Goal: Task Accomplishment & Management: Use online tool/utility

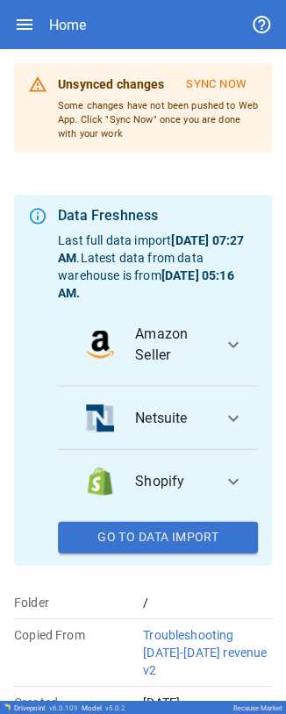
scroll to position [186, 0]
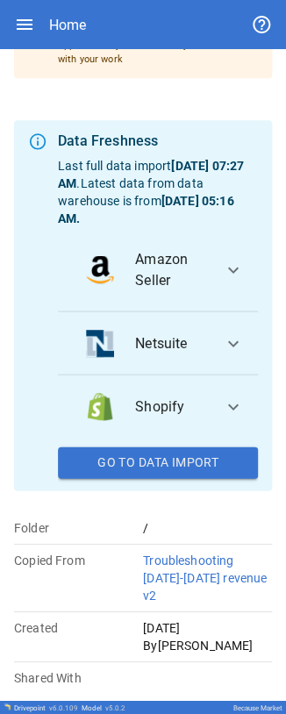
click at [90, 2] on span "expand_more" at bounding box center [233, 343] width 21 height 21
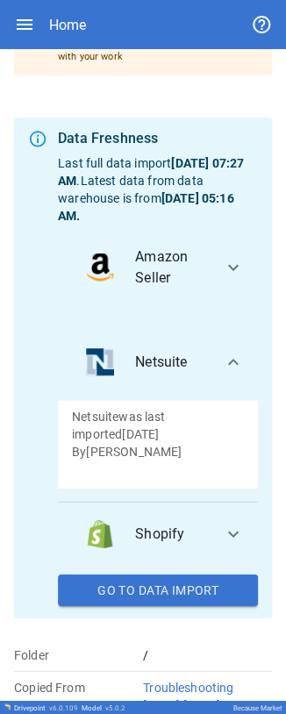
click at [90, 2] on span "expand_more" at bounding box center [233, 361] width 21 height 21
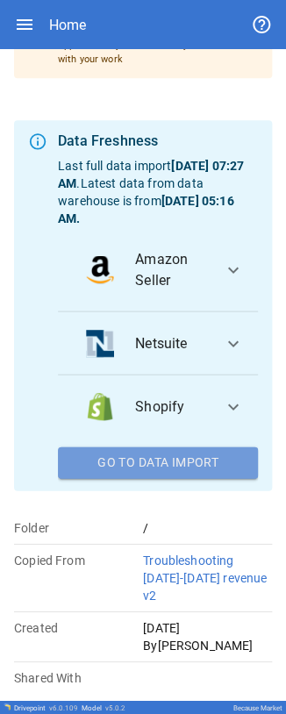
drag, startPoint x: 168, startPoint y: 477, endPoint x: 168, endPoint y: 491, distance: 14.0
click at [90, 2] on button "Go To Data Import" at bounding box center [158, 463] width 200 height 32
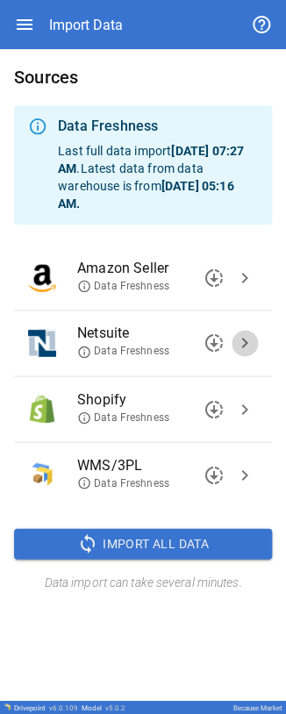
click at [90, 2] on span "chevron_right" at bounding box center [244, 343] width 21 height 21
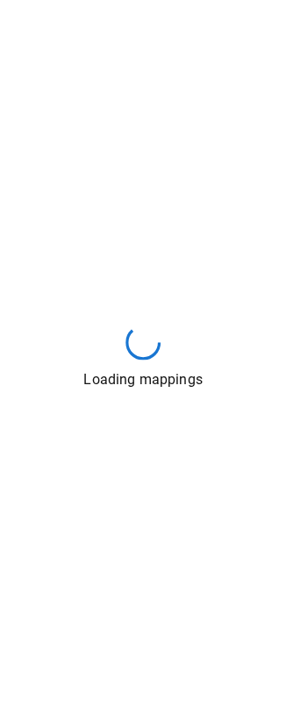
drag, startPoint x: 270, startPoint y: 24, endPoint x: 214, endPoint y: 249, distance: 232.5
click at [90, 2] on div "Loading mappings" at bounding box center [143, 357] width 286 height 714
drag, startPoint x: 253, startPoint y: 0, endPoint x: 132, endPoint y: 74, distance: 141.8
click at [90, 2] on div "Loading mappings" at bounding box center [143, 357] width 286 height 714
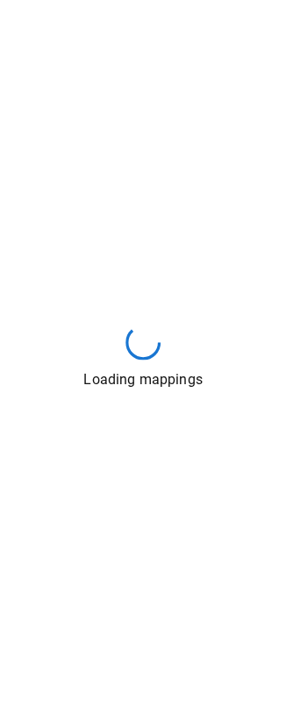
click at [73, 2] on div "Loading mappings" at bounding box center [143, 357] width 286 height 714
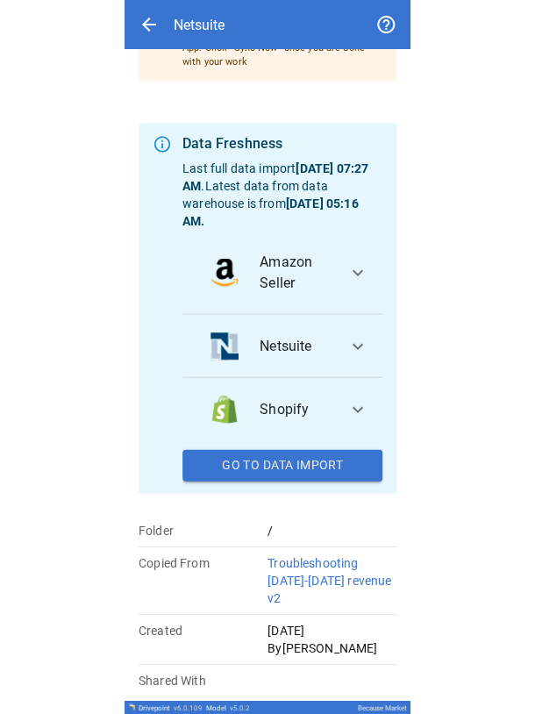
scroll to position [185, 0]
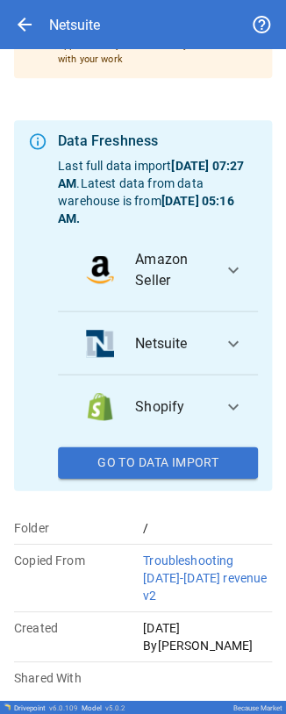
click at [90, 2] on span "expand_more" at bounding box center [233, 343] width 21 height 21
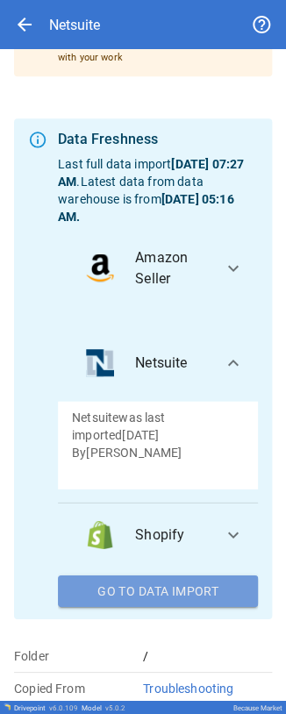
click at [90, 2] on button "Go To Data Import" at bounding box center [158, 591] width 200 height 32
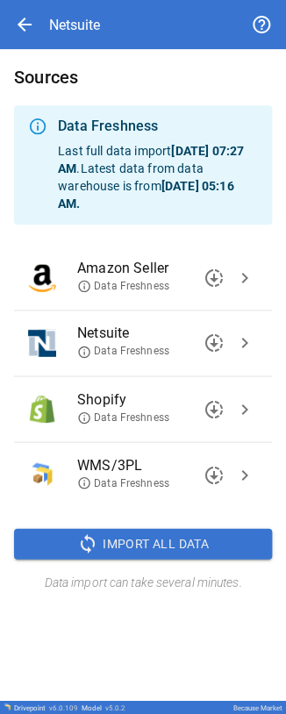
click at [90, 2] on span "downloading" at bounding box center [214, 343] width 21 height 21
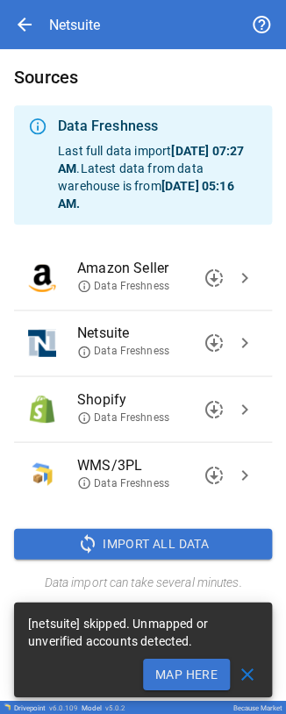
click at [83, 2] on icon at bounding box center [84, 352] width 14 height 14
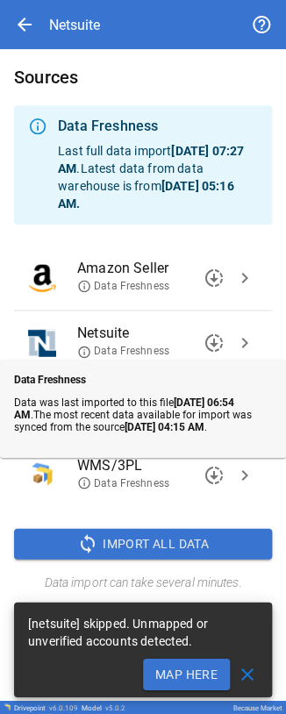
click at [90, 2] on button "Map Here" at bounding box center [186, 674] width 87 height 32
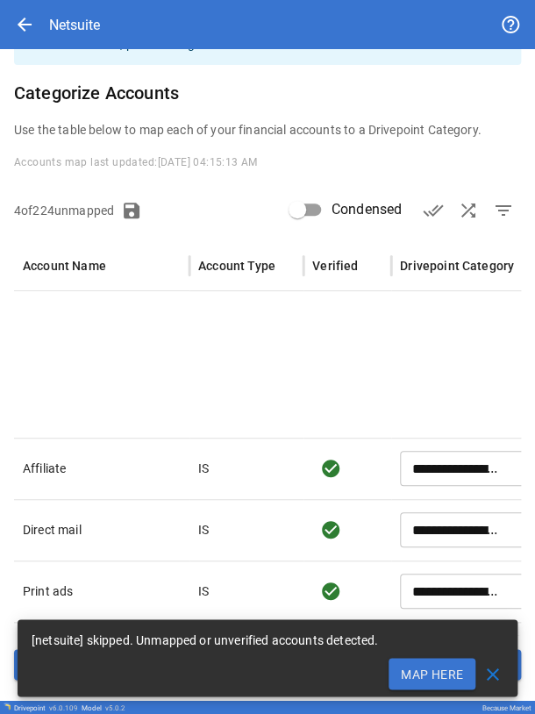
scroll to position [1477, 0]
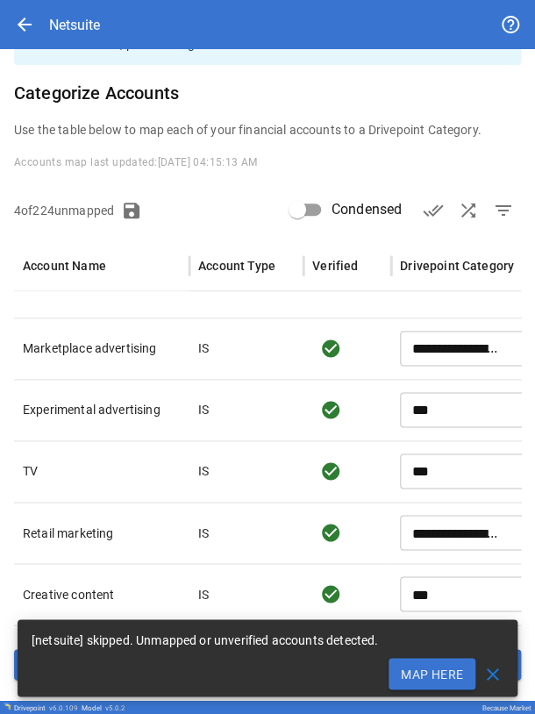
type input "***"
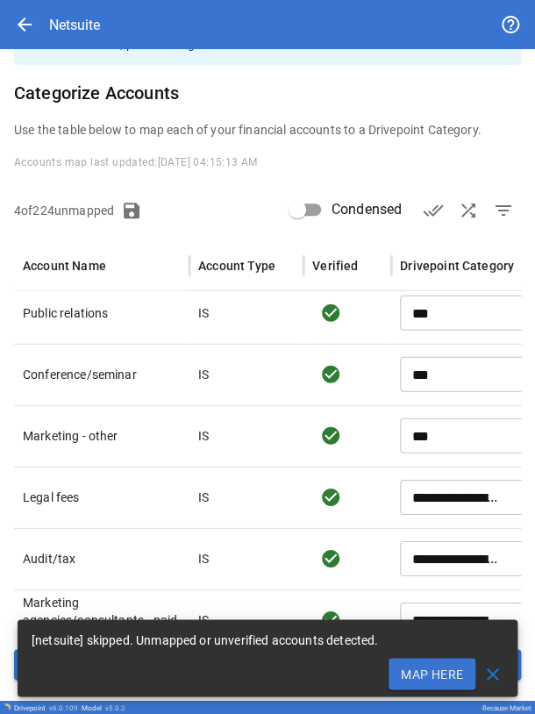
scroll to position [1727, 0]
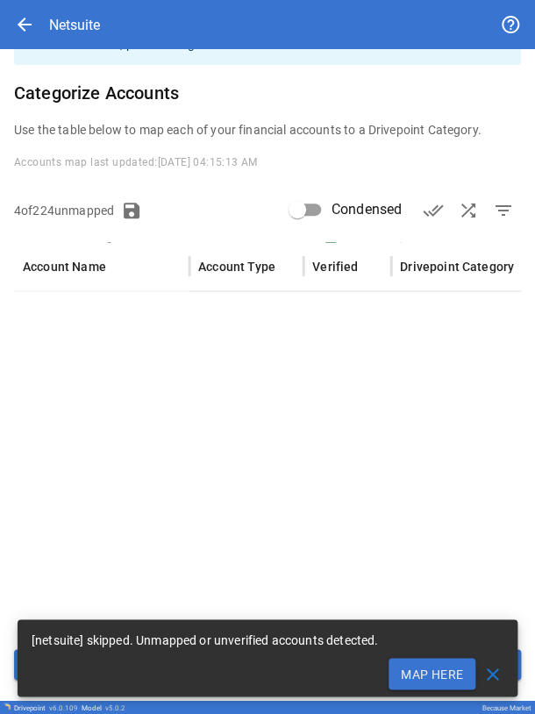
type input "**********"
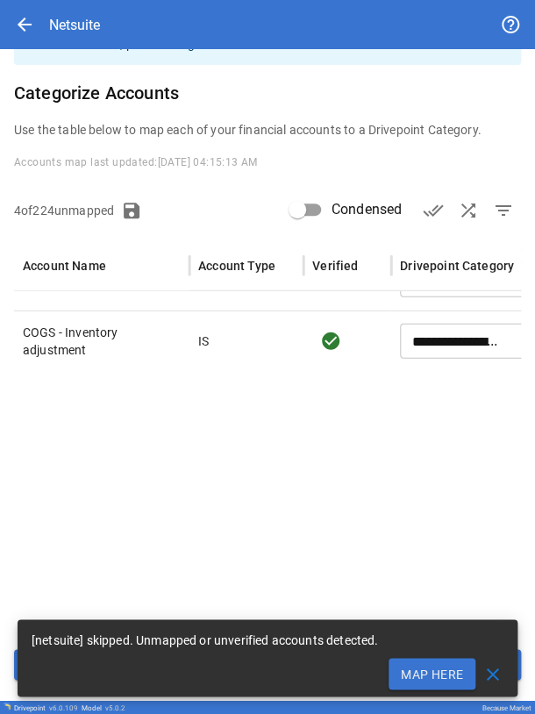
scroll to position [747, 0]
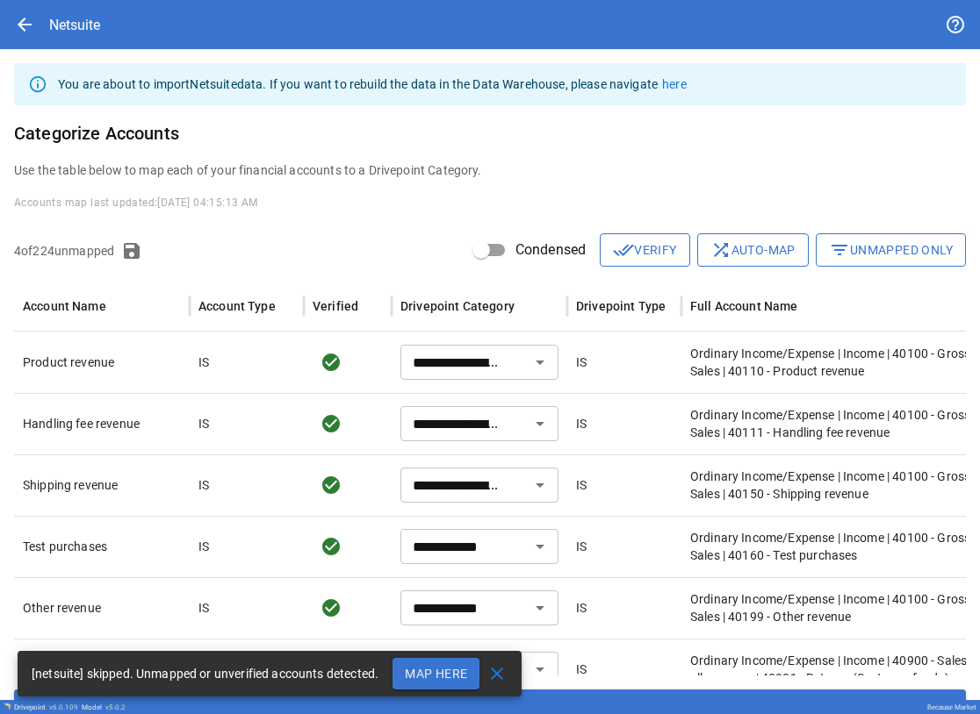
drag, startPoint x: 879, startPoint y: 249, endPoint x: 843, endPoint y: 276, distance: 44.6
click at [90, 2] on button "filter_list Unmapped Only" at bounding box center [890, 249] width 150 height 33
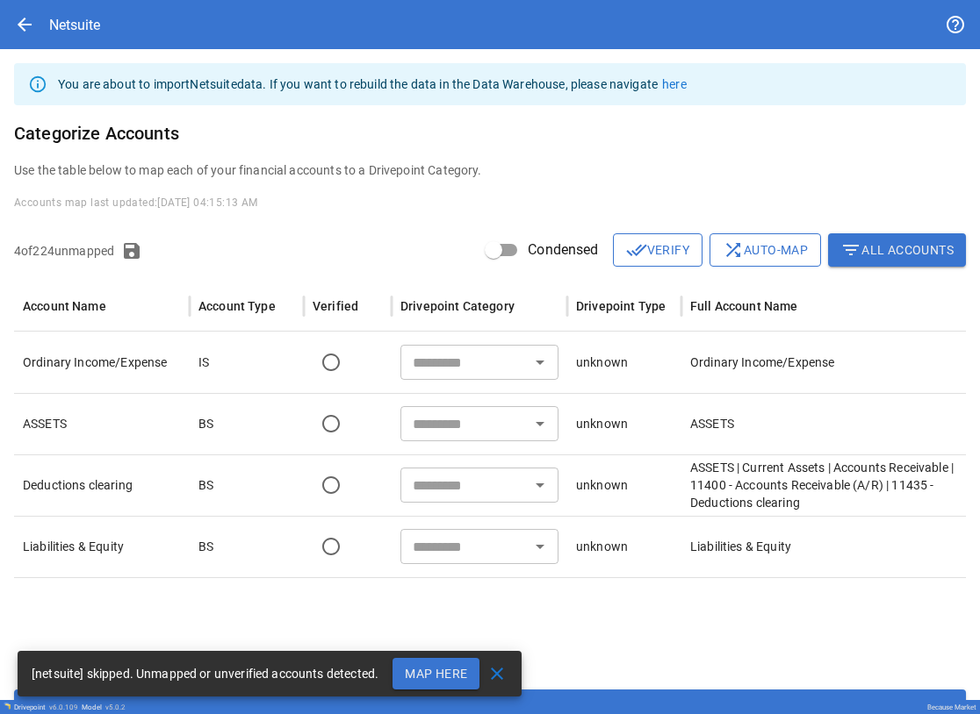
click at [90, 2] on icon "Open" at bounding box center [539, 486] width 9 height 4
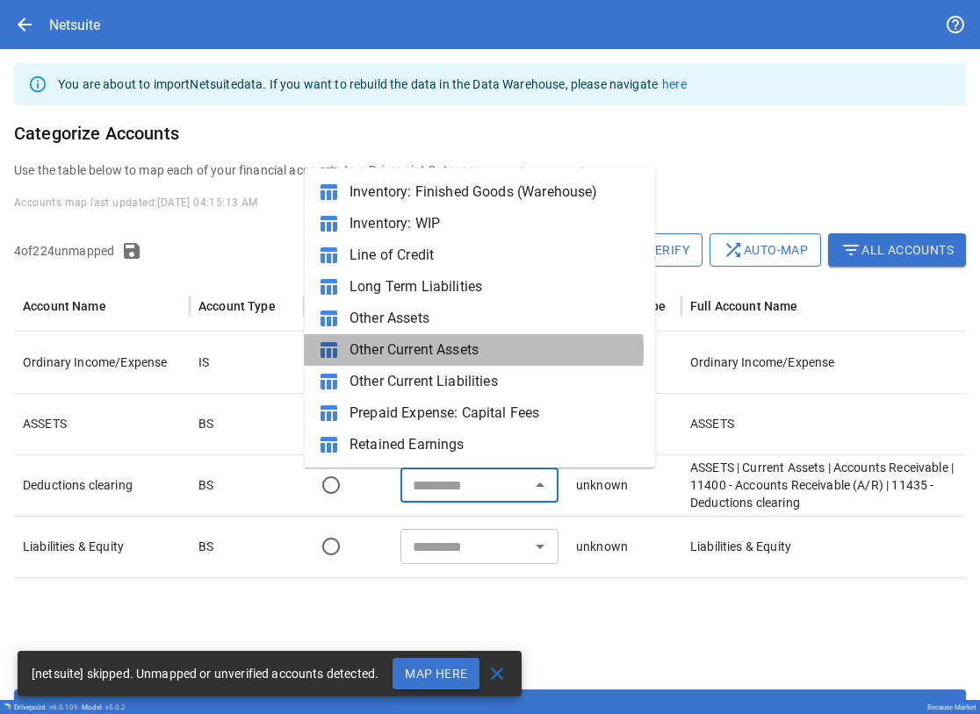
click at [90, 2] on span "Other Current Assets" at bounding box center [494, 351] width 291 height 21
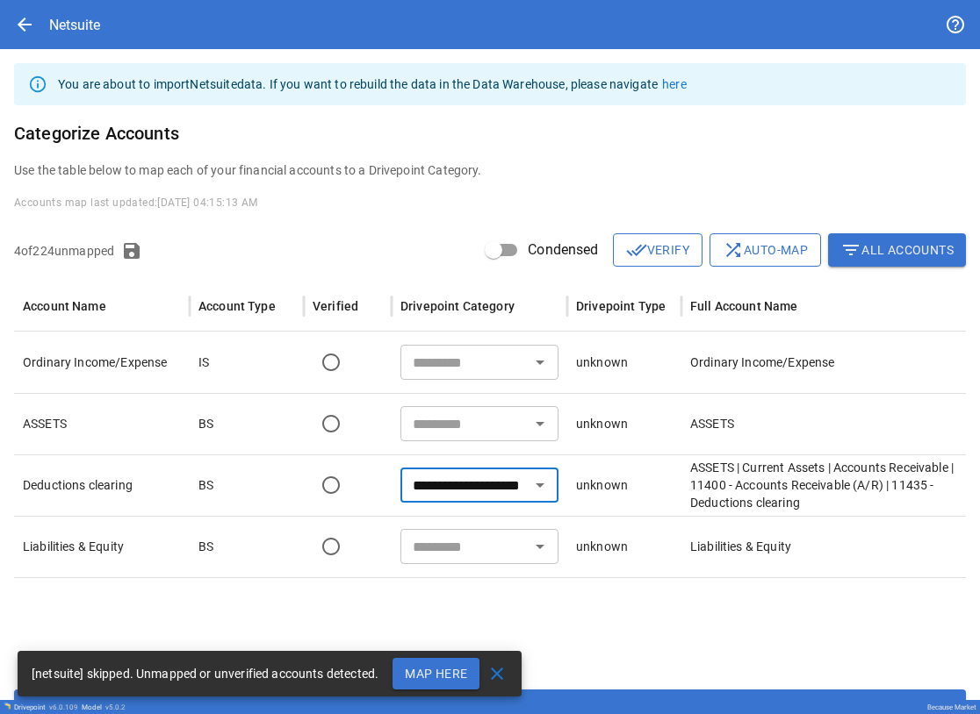
type input "**********"
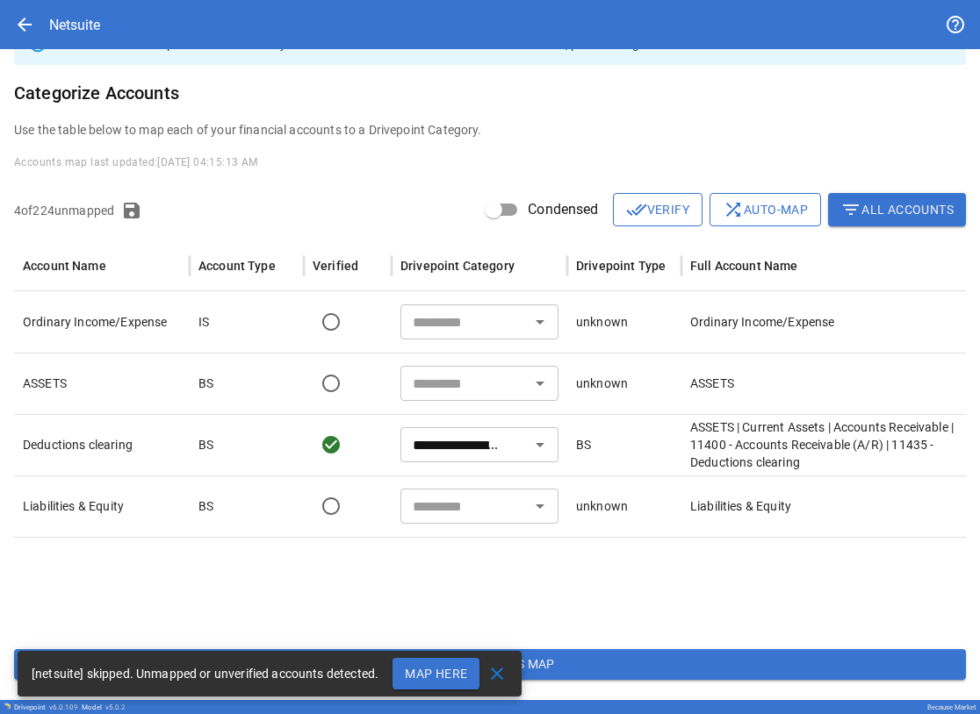
click at [90, 2] on button "Save Accounts Map" at bounding box center [489, 666] width 951 height 32
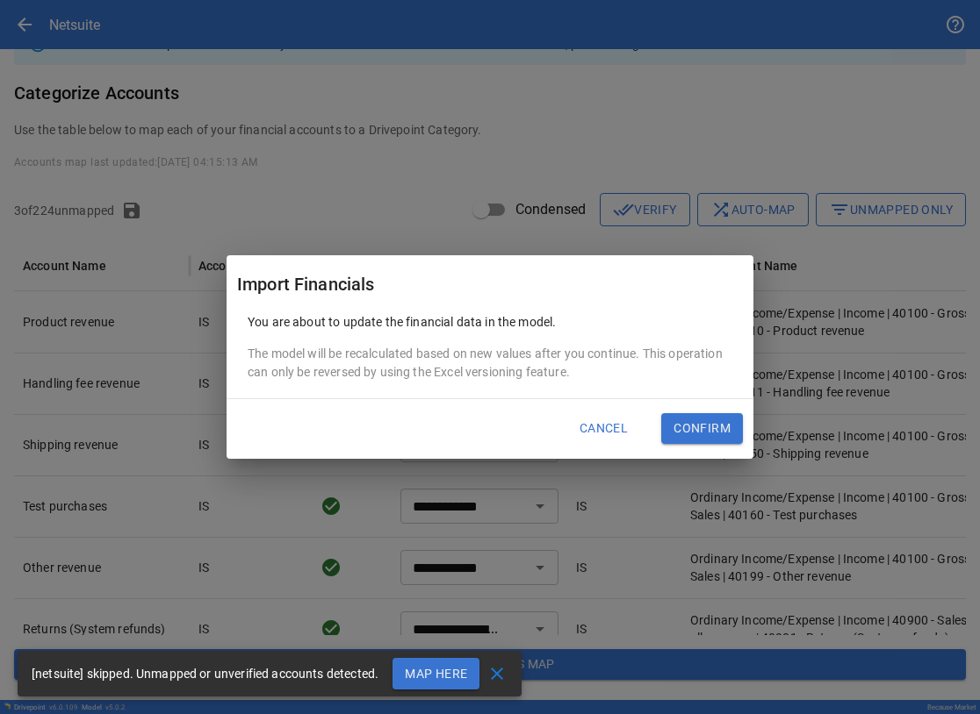
click at [90, 2] on button "Confirm" at bounding box center [702, 429] width 82 height 32
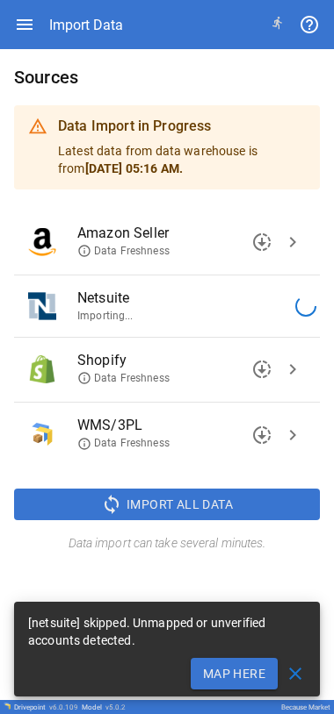
click at [90, 2] on button "Map Here" at bounding box center [233, 674] width 87 height 32
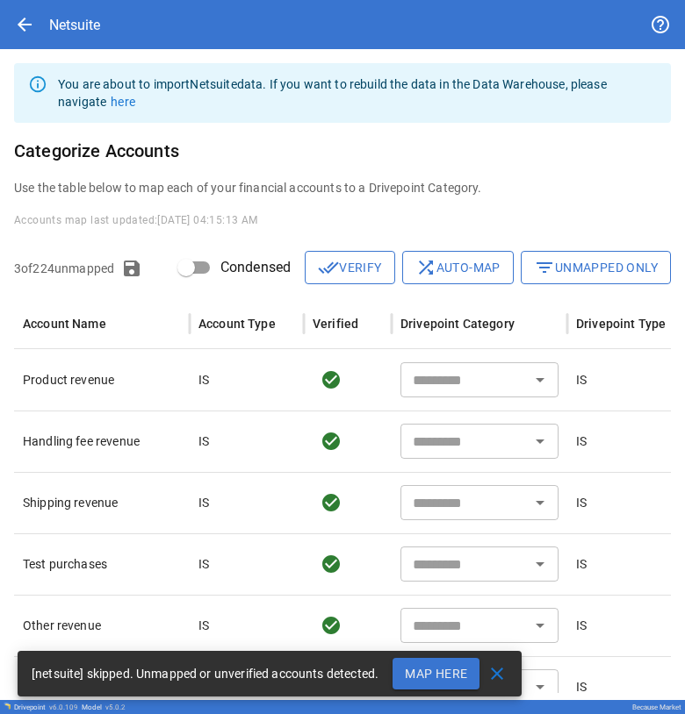
type input "**********"
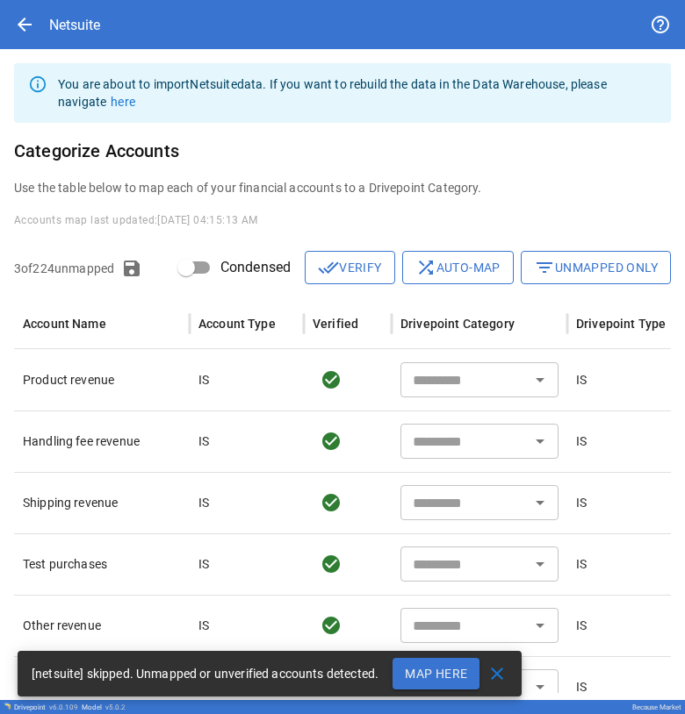
type input "**********"
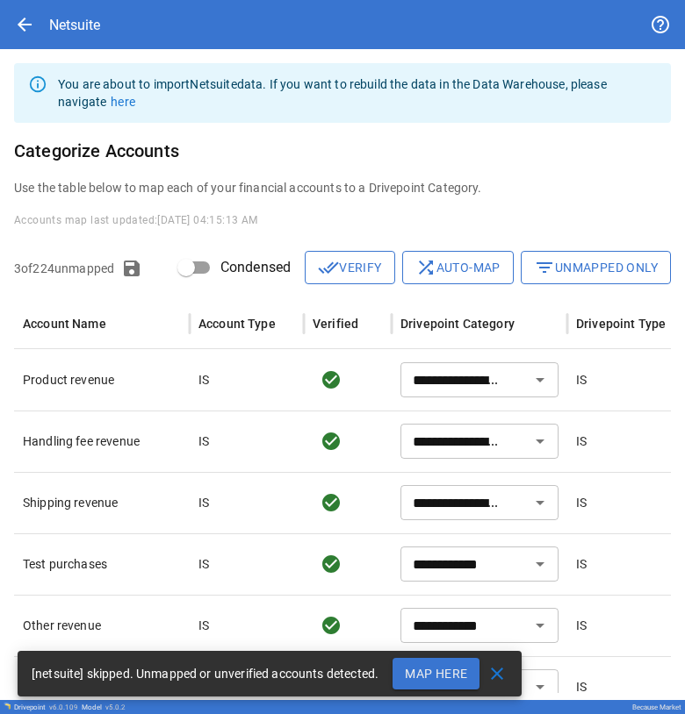
drag, startPoint x: 577, startPoint y: 270, endPoint x: 384, endPoint y: 256, distance: 193.6
click at [90, 2] on button "filter_list Unmapped Only" at bounding box center [596, 267] width 150 height 33
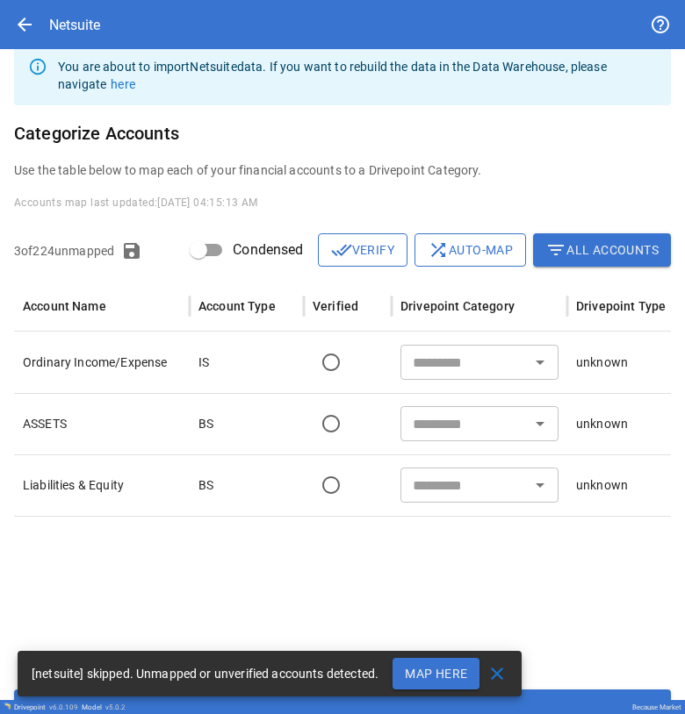
scroll to position [0, 0]
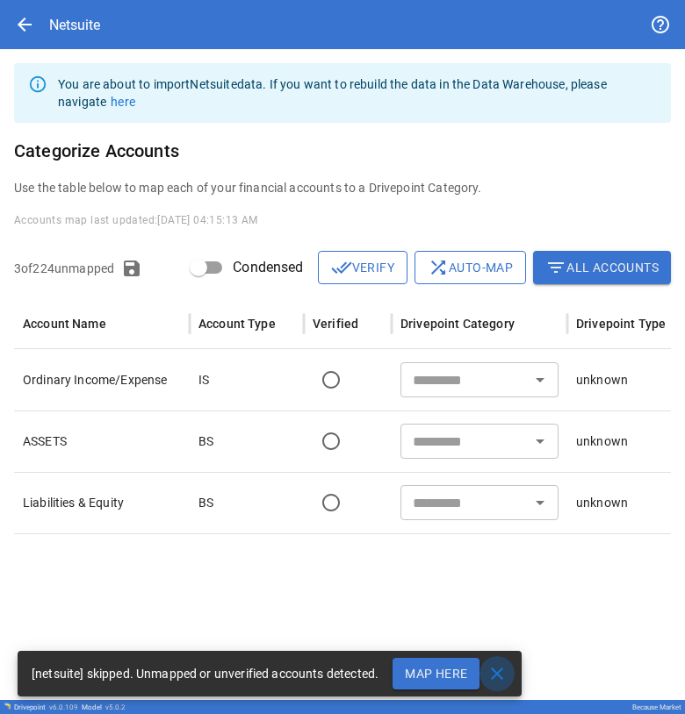
click at [90, 2] on span "close" at bounding box center [496, 674] width 21 height 21
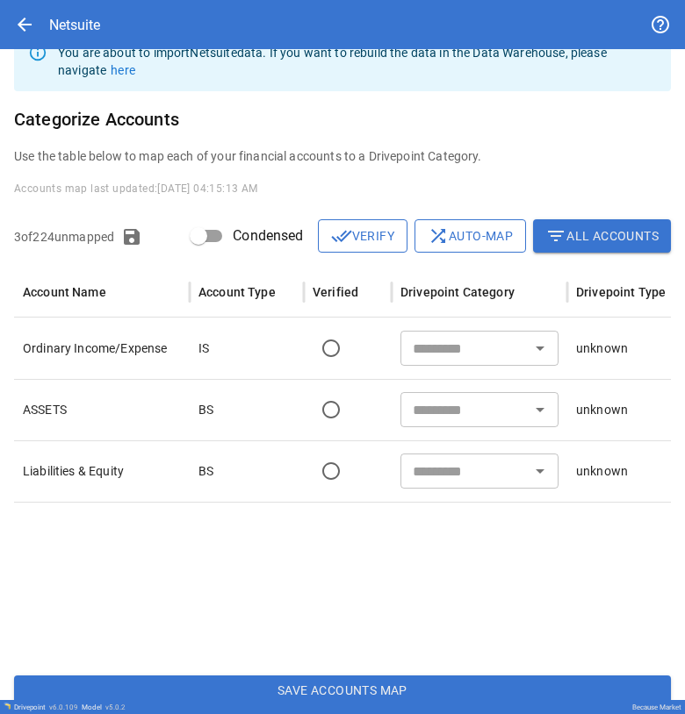
scroll to position [58, 0]
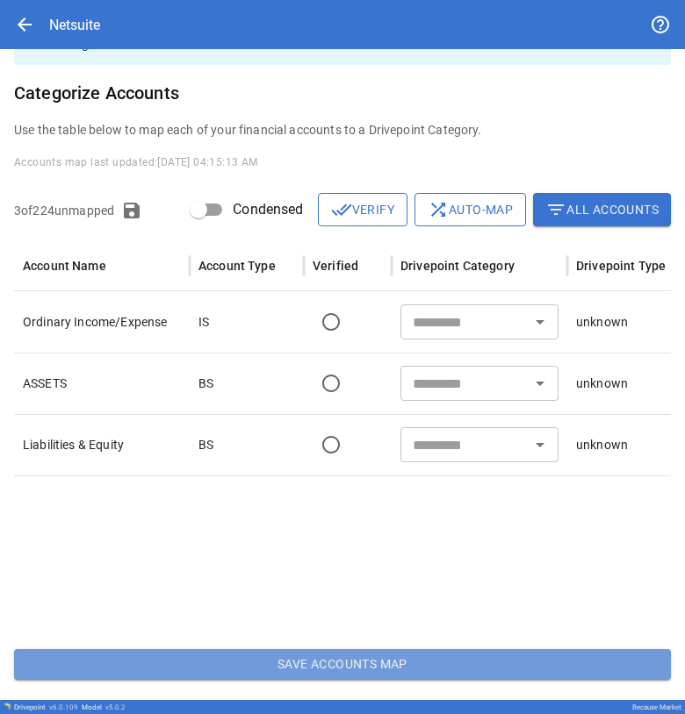
click at [90, 2] on button "Save Accounts Map" at bounding box center [342, 666] width 657 height 32
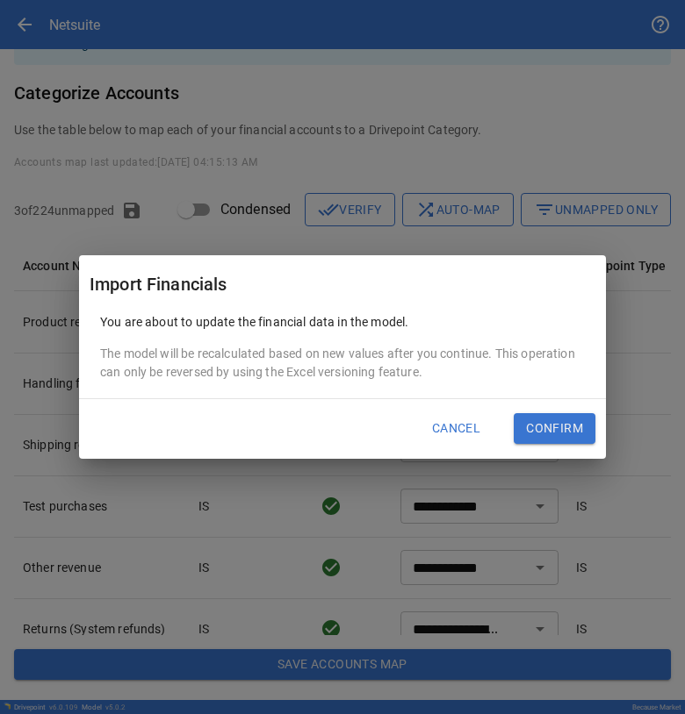
click at [90, 2] on button "Cancel" at bounding box center [456, 429] width 73 height 32
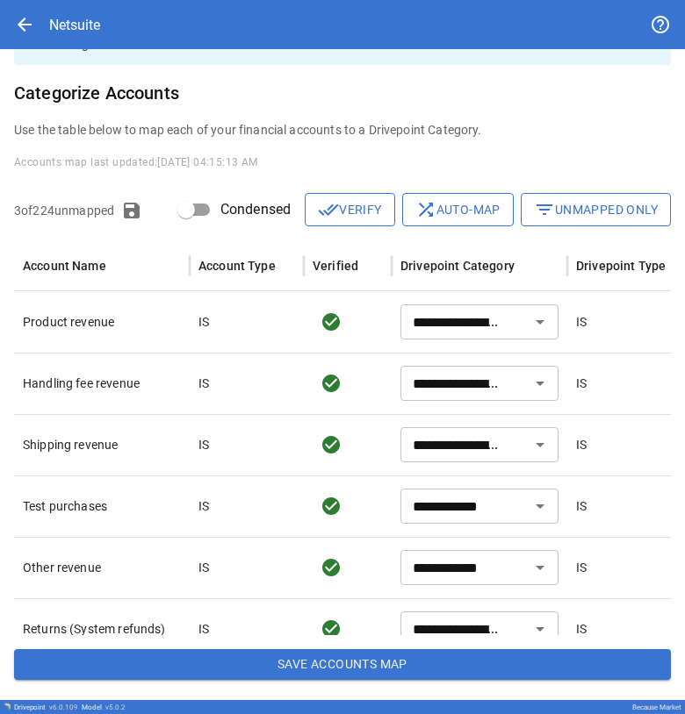
click at [23, 2] on span "arrow_back" at bounding box center [24, 24] width 21 height 21
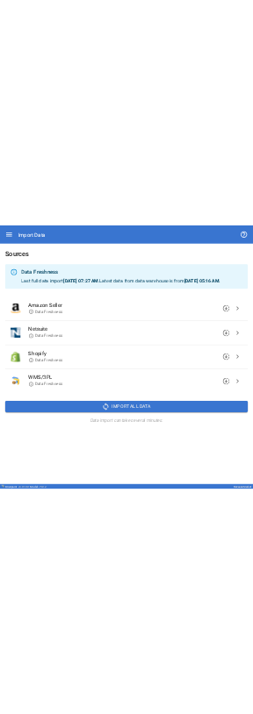
scroll to position [0, 0]
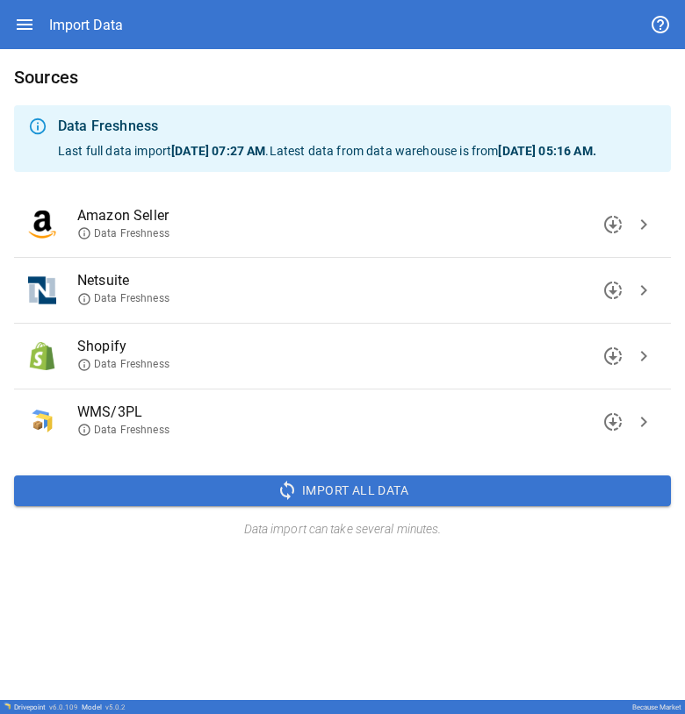
click at [85, 2] on icon at bounding box center [84, 299] width 14 height 14
